Goal: Task Accomplishment & Management: Manage account settings

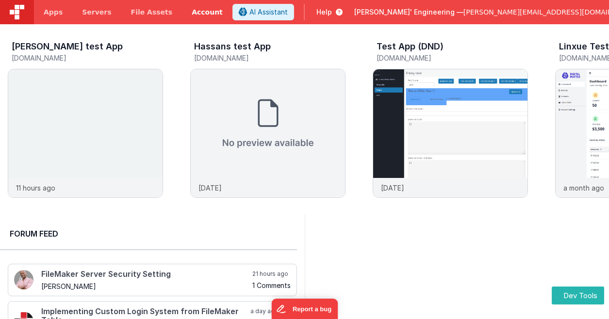
click at [194, 11] on link "Account" at bounding box center [207, 12] width 50 height 24
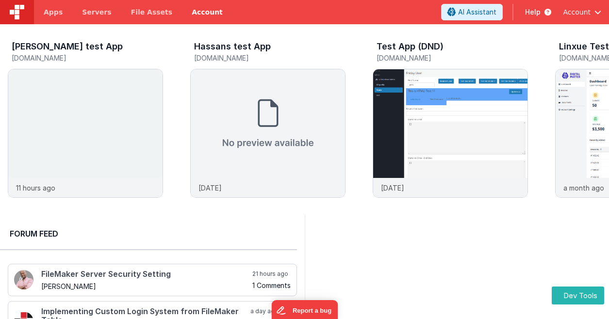
click at [187, 18] on link "Account" at bounding box center [207, 12] width 50 height 24
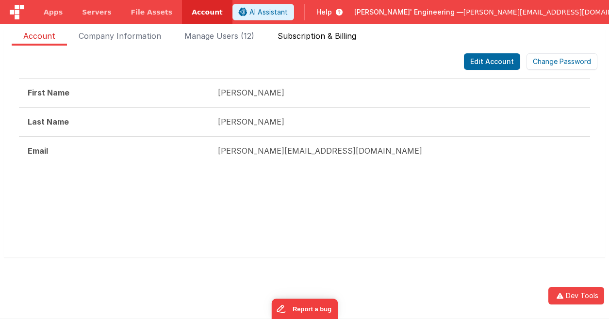
click at [310, 41] on span "Subscription & Billing" at bounding box center [317, 38] width 79 height 16
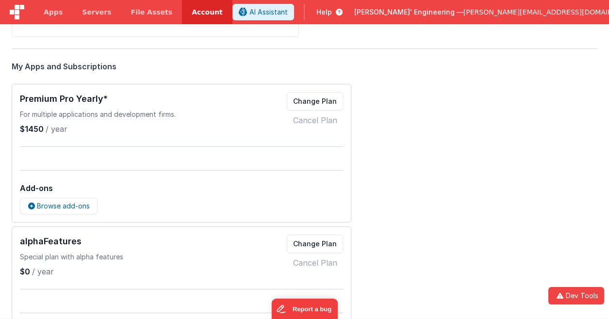
scroll to position [185, 0]
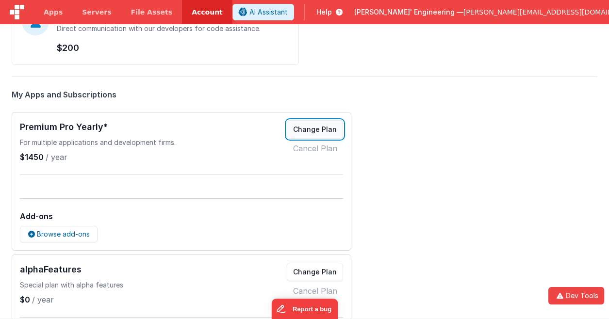
click at [320, 129] on button "Change Plan" at bounding box center [315, 129] width 56 height 18
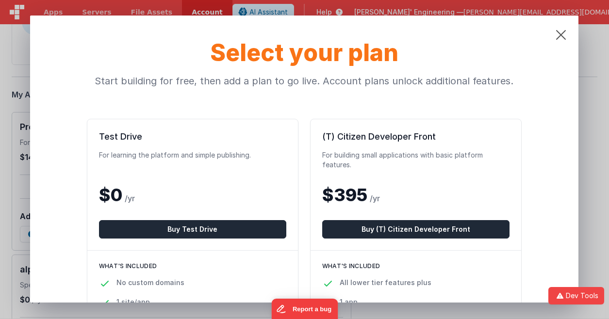
scroll to position [0, 0]
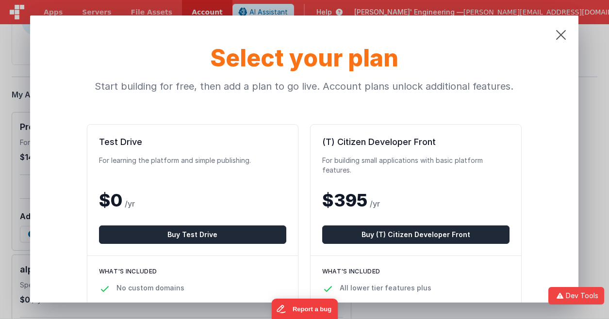
click at [181, 187] on div "$0 /yr" at bounding box center [192, 200] width 187 height 35
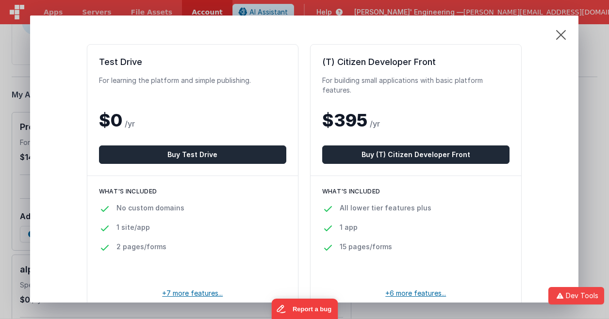
scroll to position [97, 0]
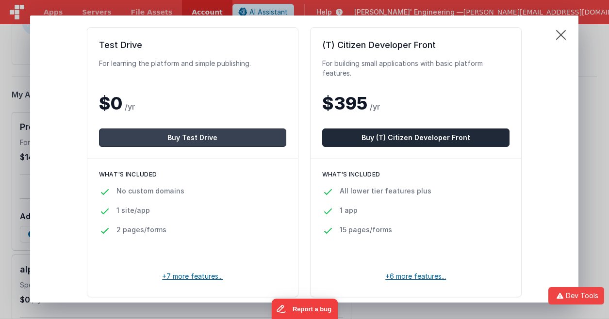
click at [203, 139] on button "Buy Test Drive" at bounding box center [192, 138] width 187 height 18
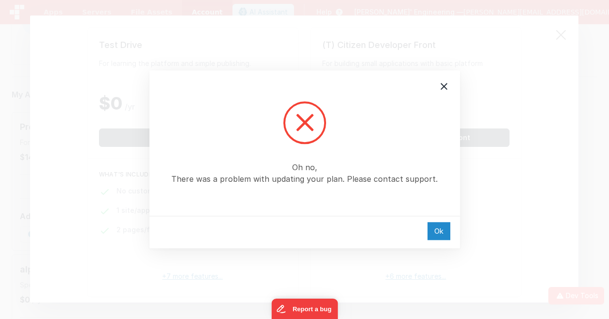
click at [441, 229] on div "Ok" at bounding box center [438, 231] width 23 height 18
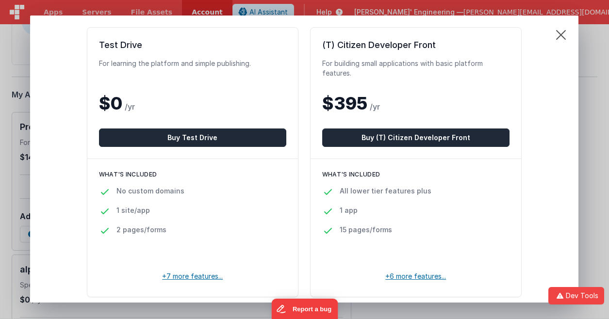
scroll to position [49, 0]
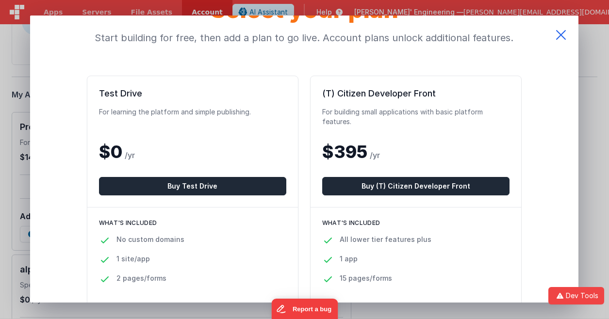
click at [560, 35] on icon at bounding box center [560, 35] width 35 height 39
